Goal: Information Seeking & Learning: Check status

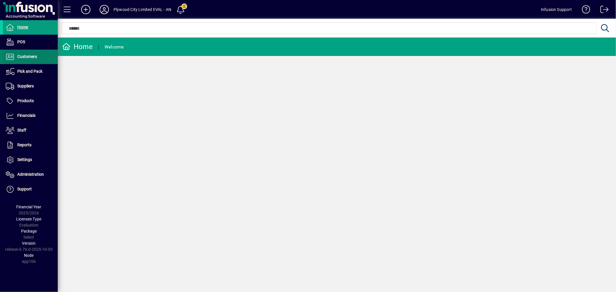
click at [35, 61] on span at bounding box center [30, 57] width 55 height 14
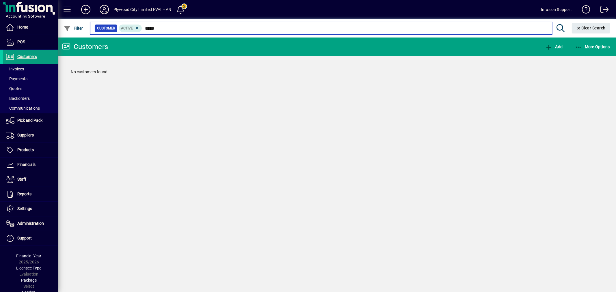
type input "*"
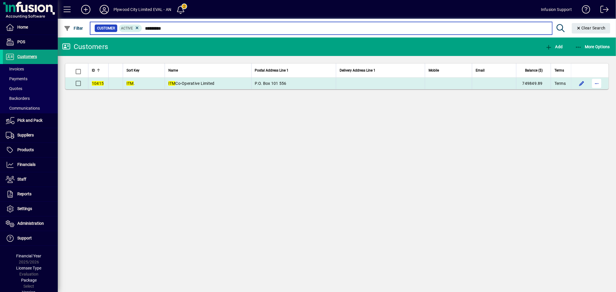
type input "*********"
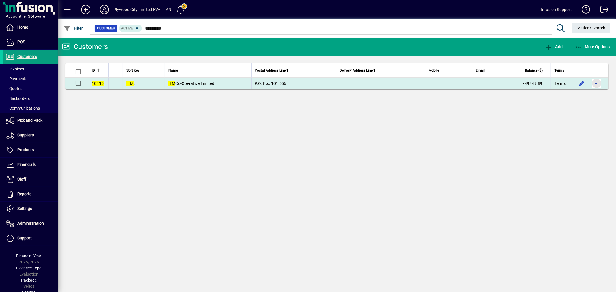
click at [600, 81] on span "button" at bounding box center [597, 84] width 14 height 14
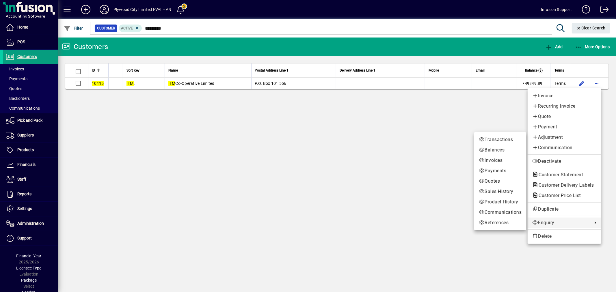
click at [547, 221] on span "Enquiry" at bounding box center [560, 222] width 57 height 7
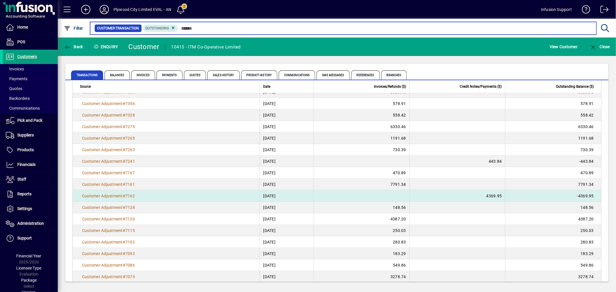
scroll to position [96, 0]
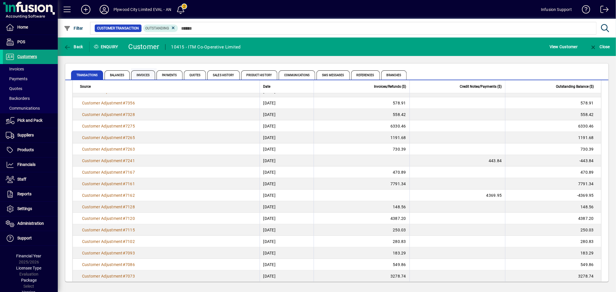
click at [147, 74] on span "Invoices" at bounding box center [143, 74] width 24 height 9
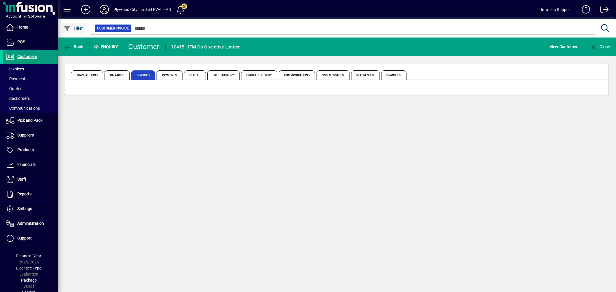
click at [77, 27] on span "Filter" at bounding box center [73, 28] width 19 height 5
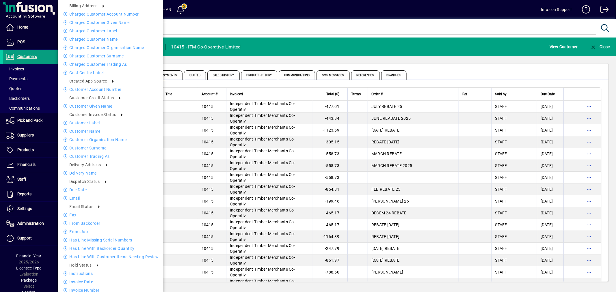
click at [336, 44] on div at bounding box center [308, 146] width 616 height 292
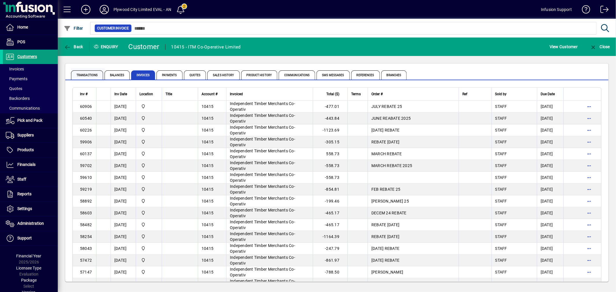
click at [76, 74] on span "Transactions" at bounding box center [87, 74] width 32 height 9
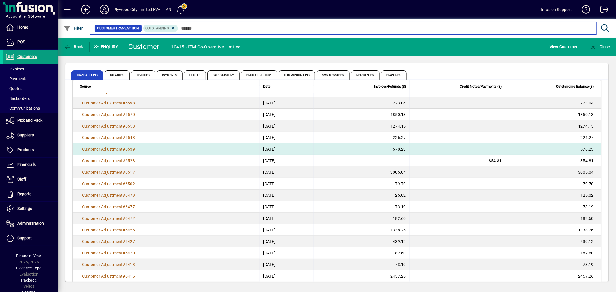
scroll to position [997, 0]
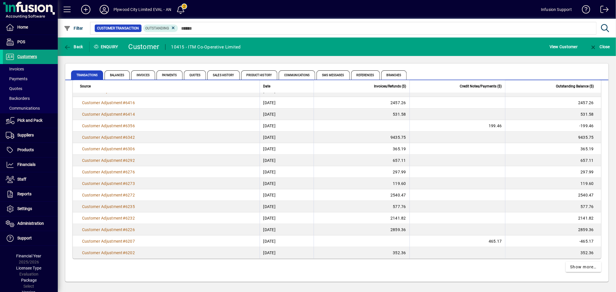
click at [171, 27] on icon at bounding box center [173, 27] width 5 height 5
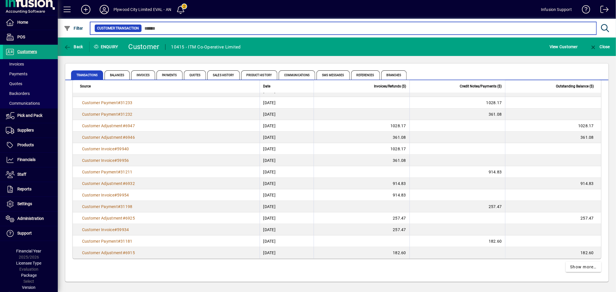
scroll to position [5, 0]
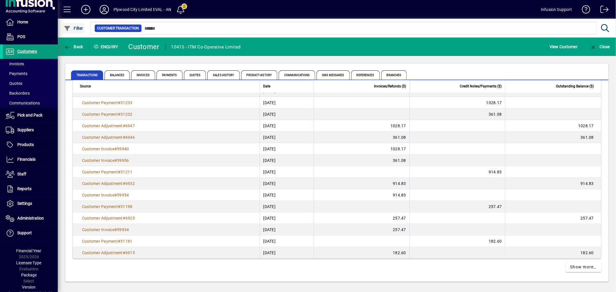
click at [75, 26] on span "Filter" at bounding box center [73, 28] width 19 height 5
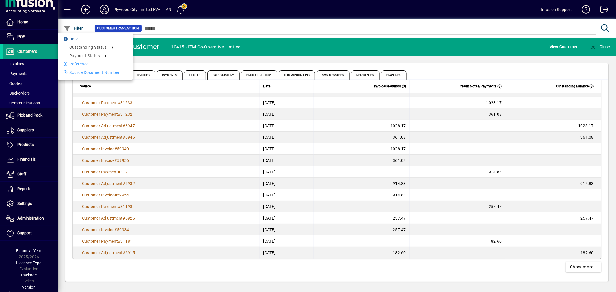
click at [78, 38] on li "Date" at bounding box center [95, 39] width 75 height 7
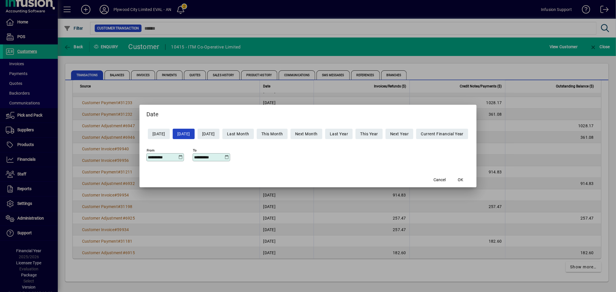
click at [169, 160] on div "**********" at bounding box center [165, 157] width 38 height 8
drag, startPoint x: 169, startPoint y: 159, endPoint x: 96, endPoint y: 146, distance: 73.6
click at [96, 146] on div "**********" at bounding box center [308, 146] width 616 height 292
drag, startPoint x: 341, startPoint y: 157, endPoint x: 390, endPoint y: 155, distance: 48.9
click at [350, 155] on div "**********" at bounding box center [307, 156] width 323 height 20
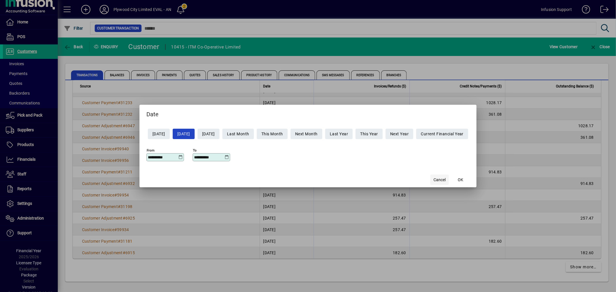
click at [444, 178] on span "Cancel" at bounding box center [440, 180] width 12 height 6
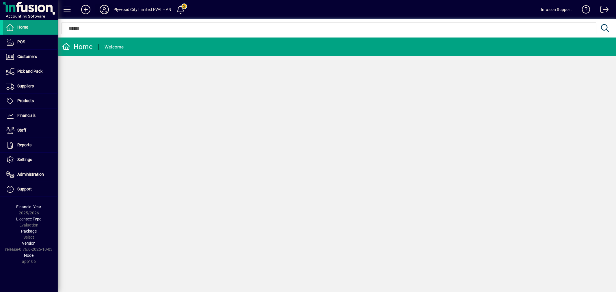
click at [102, 8] on icon at bounding box center [104, 9] width 12 height 9
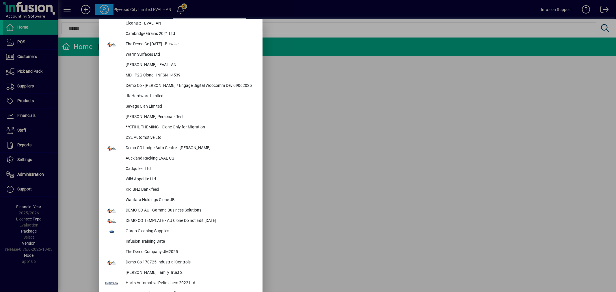
scroll to position [1255, 0]
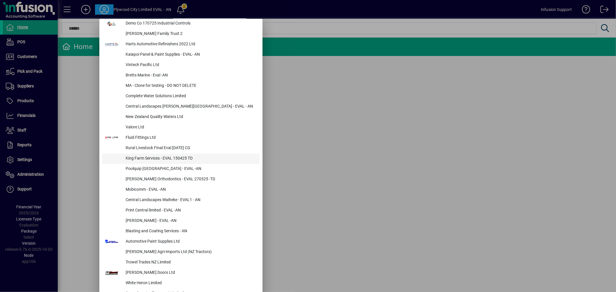
click at [172, 155] on div "King Farm Services - EVAL 150425 TD" at bounding box center [190, 159] width 139 height 10
